Goal: Book appointment/travel/reservation

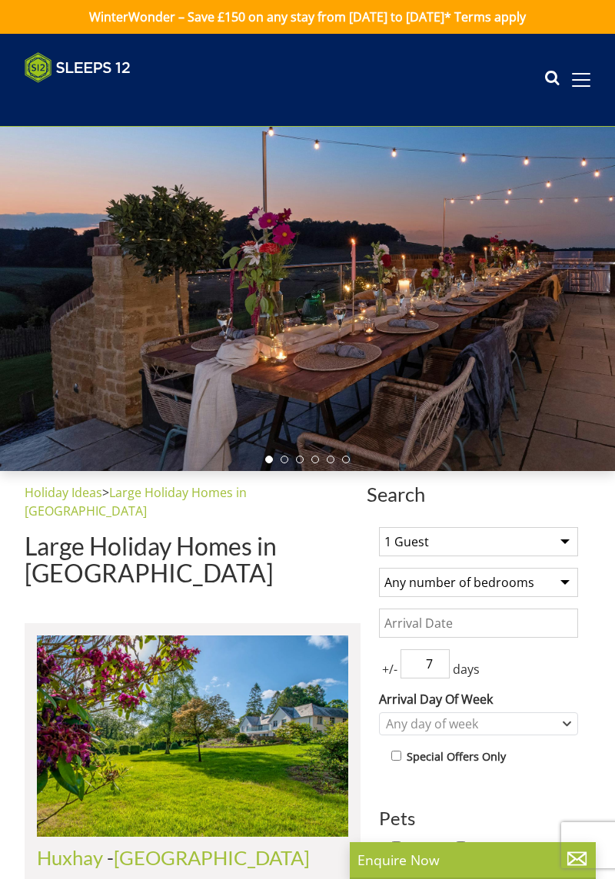
click at [567, 547] on select "1 Guest 2 Guests 3 Guests 4 Guests 5 Guests 6 Guests 7 Guests 8 Guests 9 Guests…" at bounding box center [478, 541] width 199 height 29
select select "12"
click at [379, 527] on select "1 Guest 2 Guests 3 Guests 4 Guests 5 Guests 6 Guests 7 Guests 8 Guests 9 Guests…" at bounding box center [478, 541] width 199 height 29
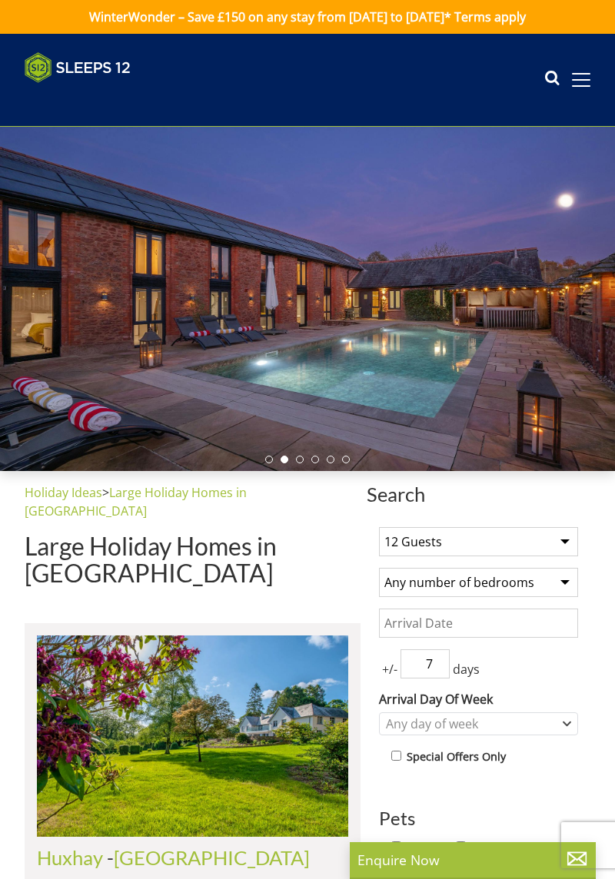
click at [568, 587] on select "Any number of bedrooms 3 Bedrooms 4 Bedrooms 5 Bedrooms 6 Bedrooms 7 Bedrooms 8…" at bounding box center [478, 582] width 199 height 29
select select "6"
click at [379, 568] on select "Any number of bedrooms 3 Bedrooms 4 Bedrooms 5 Bedrooms 6 Bedrooms 7 Bedrooms 8…" at bounding box center [478, 582] width 199 height 29
click at [568, 624] on input "Date" at bounding box center [478, 623] width 199 height 29
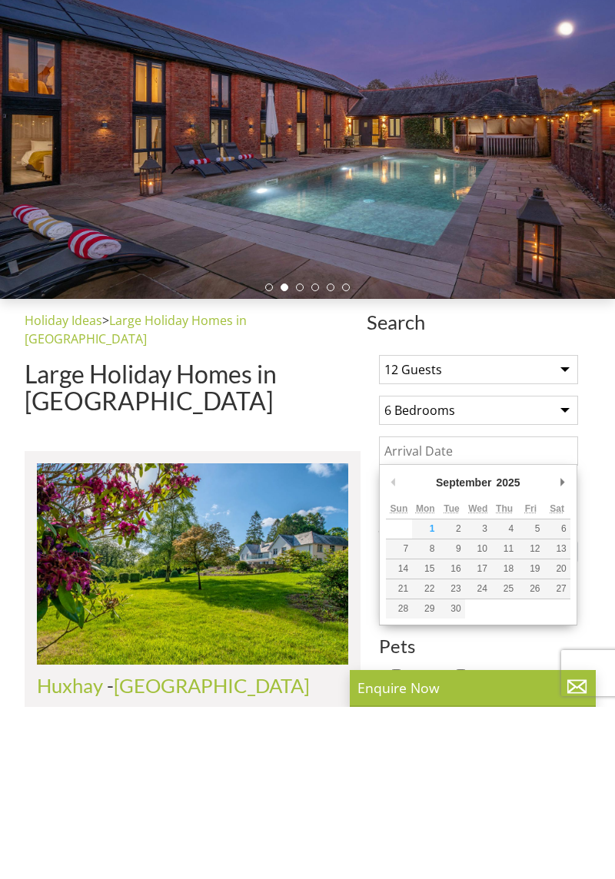
scroll to position [41, 0]
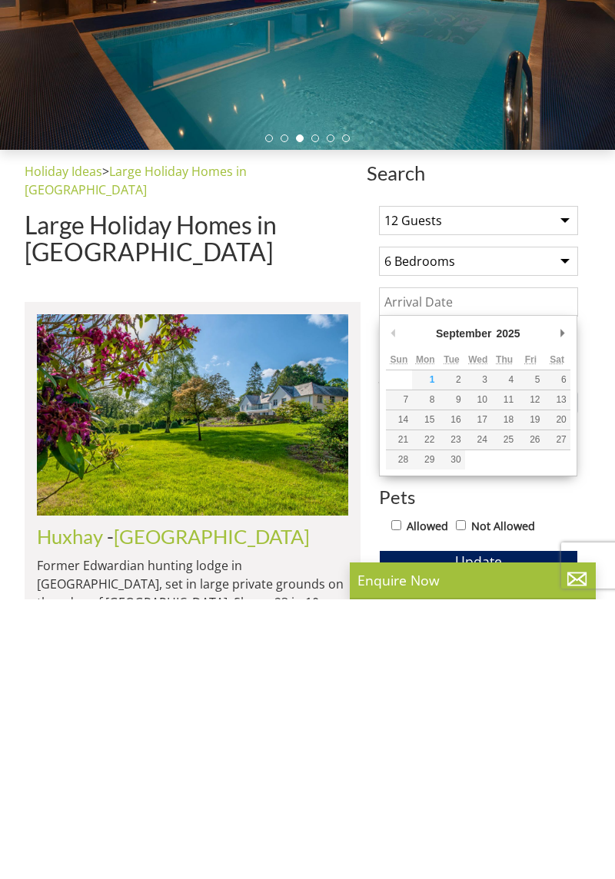
click at [576, 613] on div "+/- 7 days" at bounding box center [478, 622] width 199 height 29
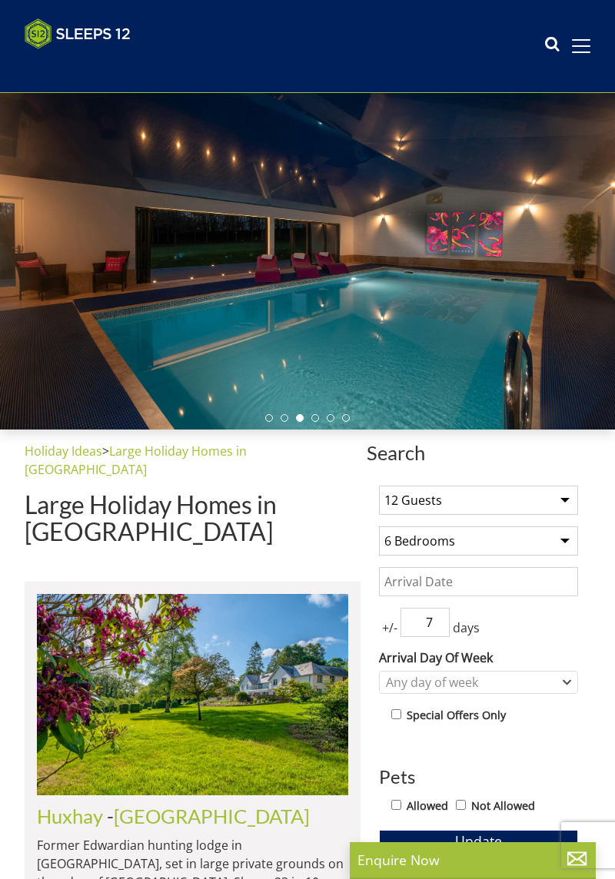
click at [506, 584] on input "Date" at bounding box center [478, 581] width 199 height 29
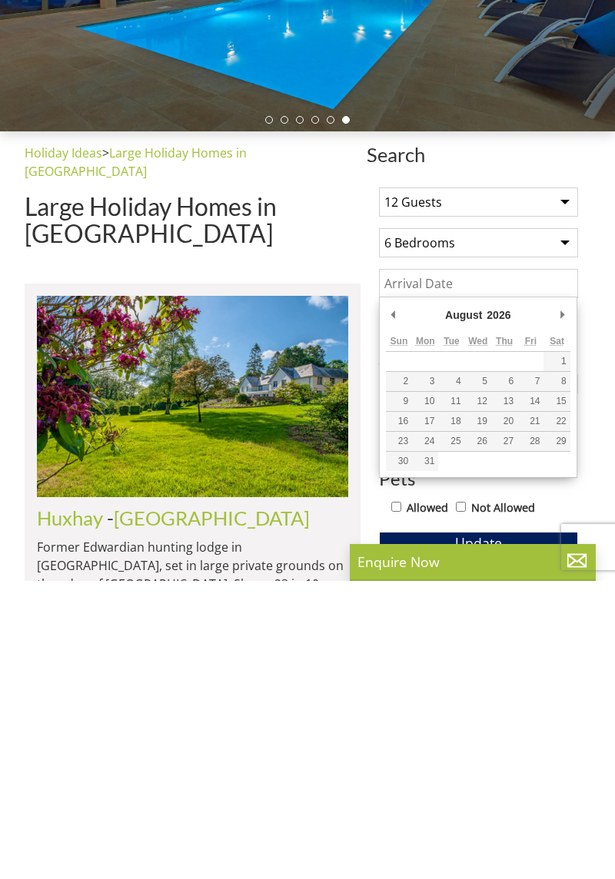
type input "[DATE]"
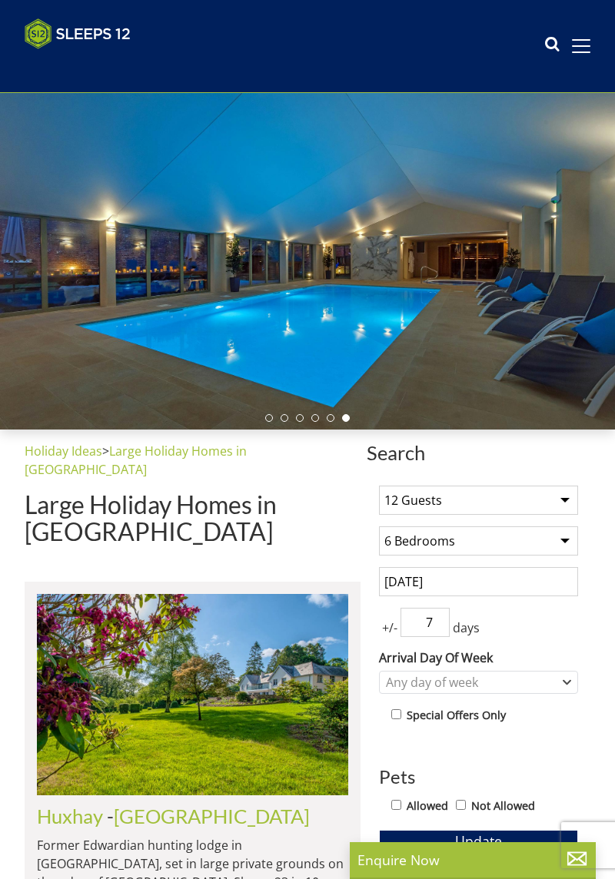
click at [441, 620] on input "7" at bounding box center [424, 622] width 49 height 29
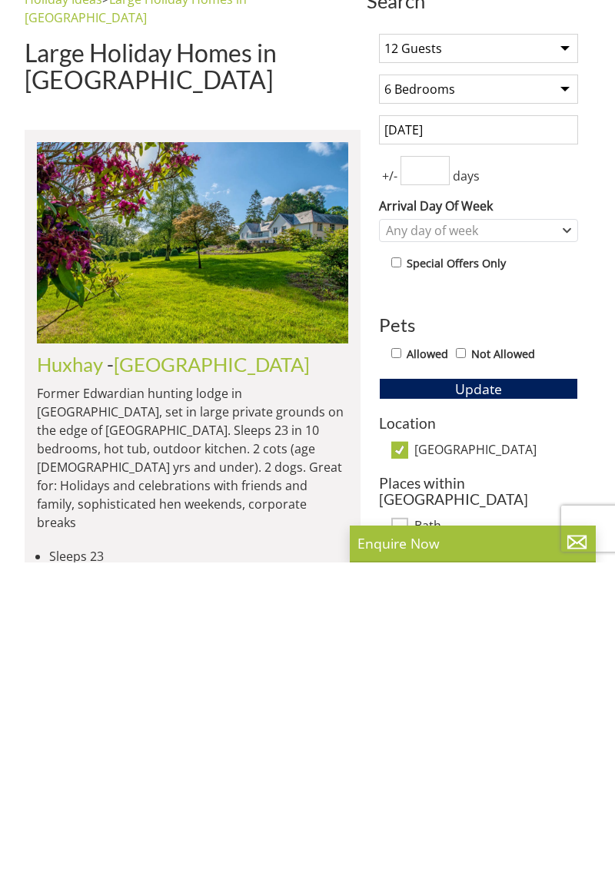
scroll to position [171, 0]
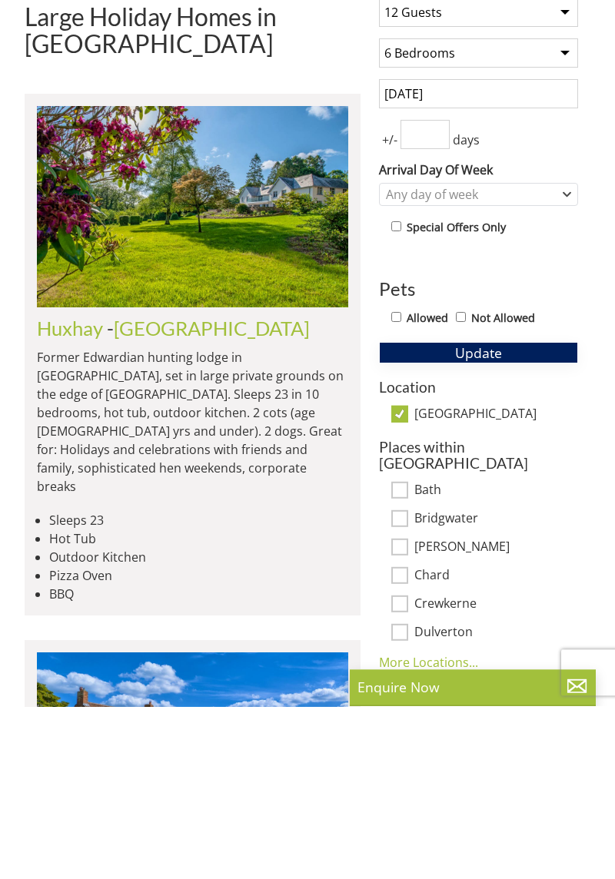
click at [515, 516] on button "Update" at bounding box center [478, 526] width 199 height 22
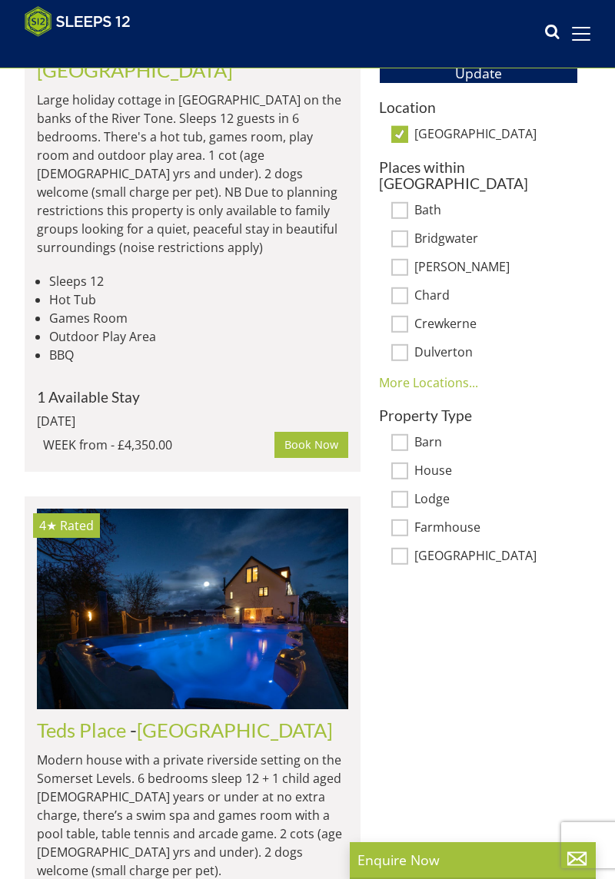
scroll to position [787, 0]
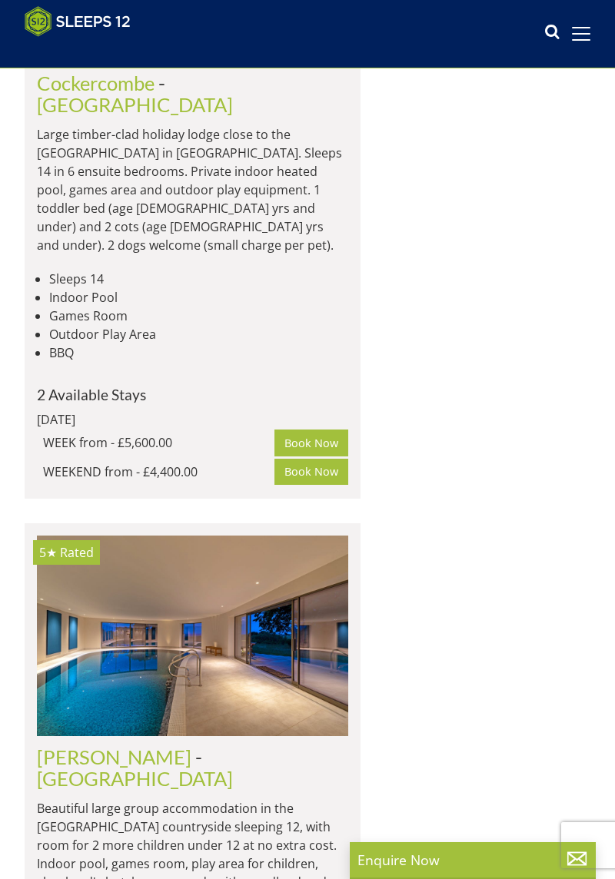
scroll to position [4001, 0]
